Goal: Entertainment & Leisure: Consume media (video, audio)

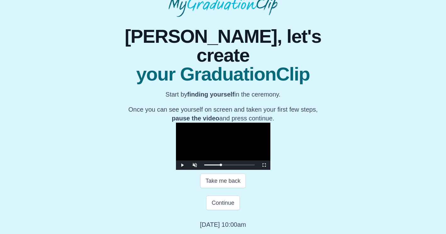
scroll to position [68, 0]
click at [264, 165] on span "Video Player" at bounding box center [264, 165] width 0 height 0
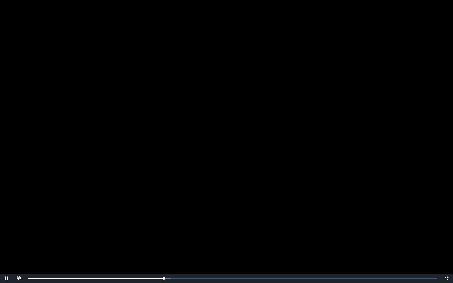
click at [285, 206] on video "Video Player" at bounding box center [226, 141] width 453 height 283
click at [446, 234] on span "Video Player" at bounding box center [447, 278] width 0 height 0
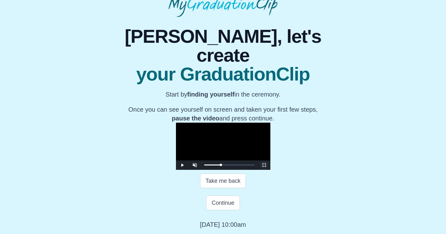
scroll to position [55, 0]
click at [258, 151] on video "Video Player" at bounding box center [223, 146] width 94 height 47
click at [204, 166] on div "0:20:59 Progress : 0%" at bounding box center [212, 165] width 17 height 2
click at [264, 165] on span "Video Player" at bounding box center [264, 165] width 0 height 0
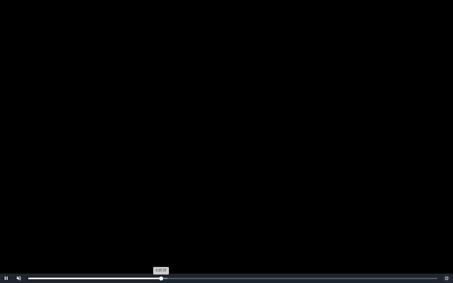
click at [161, 234] on div "0:20:33 Progress : 0%" at bounding box center [94, 279] width 133 height 2
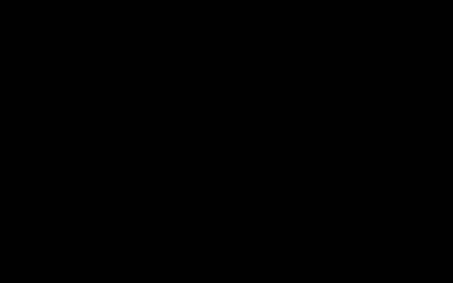
click at [220, 198] on video "Video Player" at bounding box center [226, 141] width 453 height 283
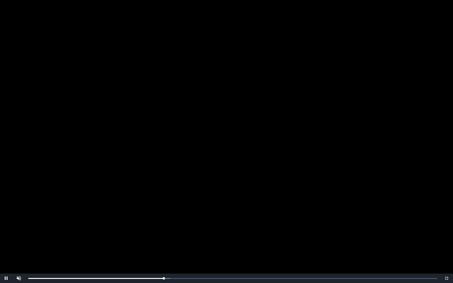
click at [220, 198] on video "Video Player" at bounding box center [226, 141] width 453 height 283
click at [446, 234] on span "Video Player" at bounding box center [447, 278] width 0 height 0
